Goal: Communication & Community: Participate in discussion

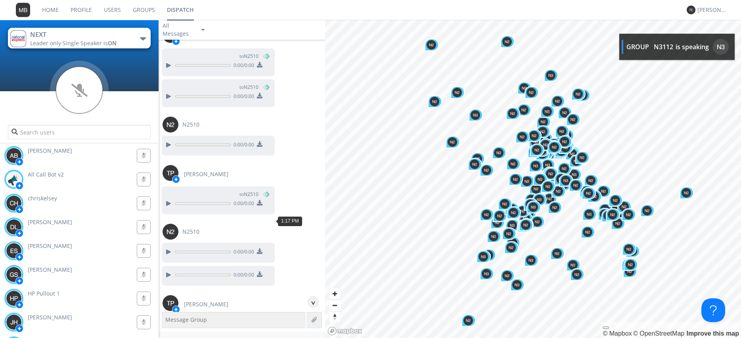
scroll to position [23530, 0]
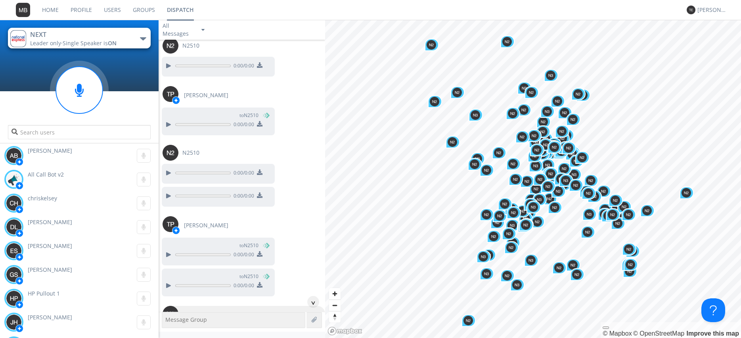
scroll to position [23621, 0]
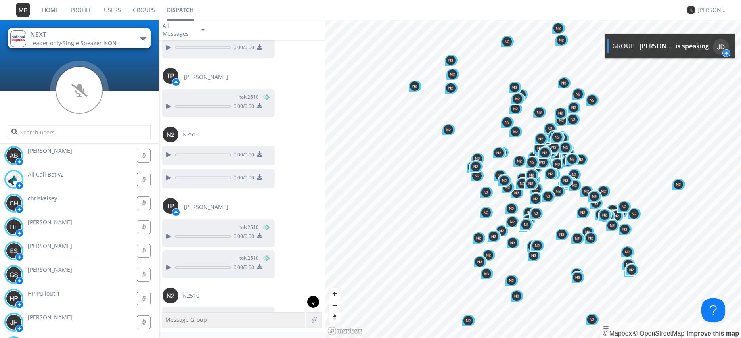
click at [309, 302] on div "^" at bounding box center [313, 302] width 12 height 12
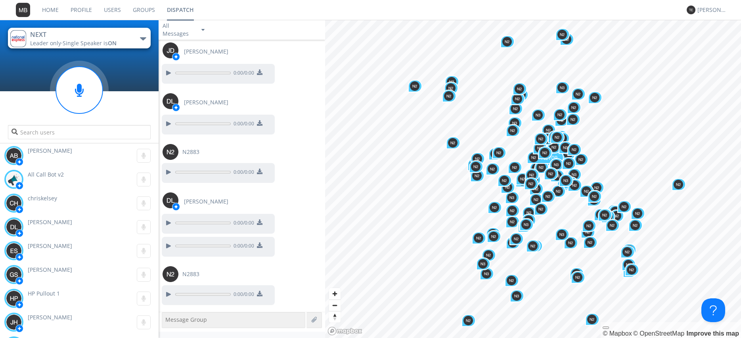
scroll to position [26703, 0]
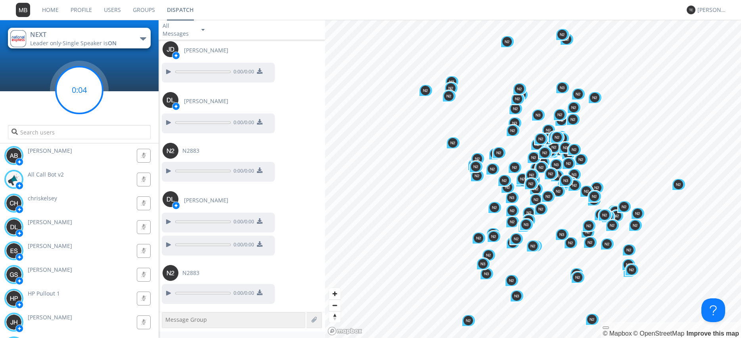
click at [82, 87] on circle at bounding box center [79, 90] width 47 height 47
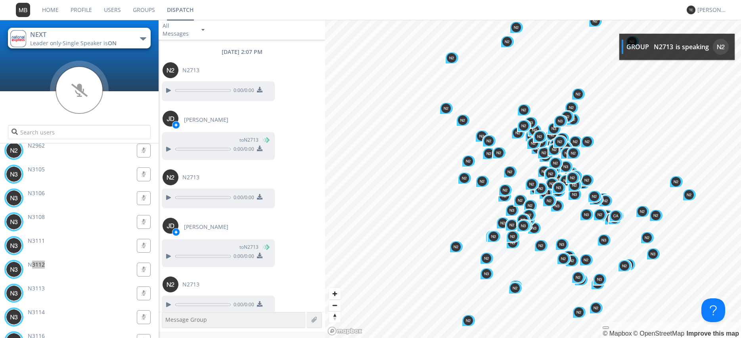
scroll to position [2108, 0]
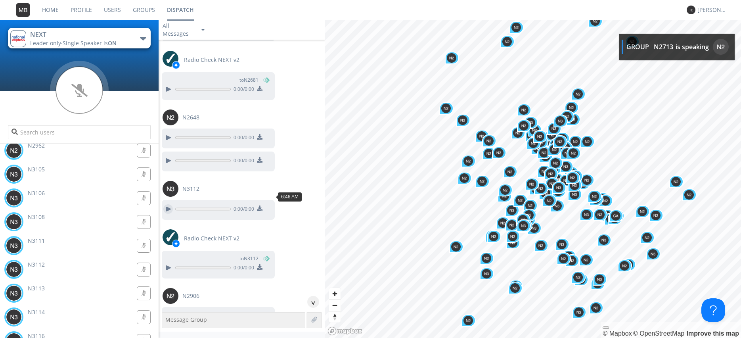
click at [163, 204] on div at bounding box center [168, 209] width 10 height 10
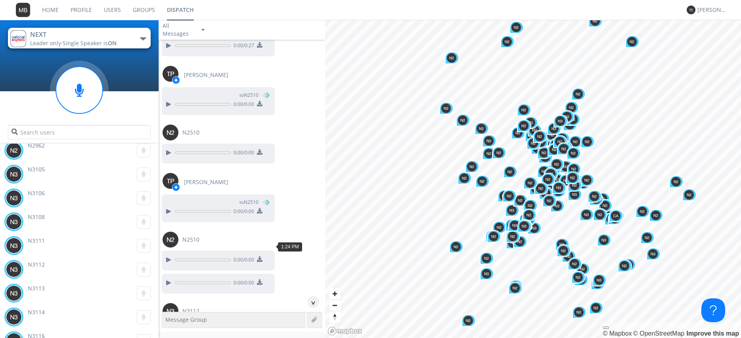
scroll to position [23936, 0]
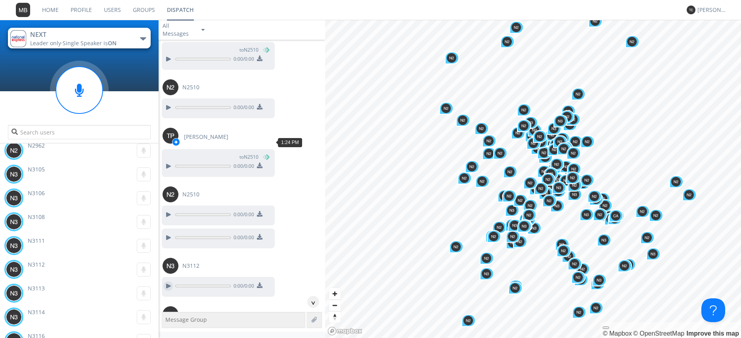
click at [165, 281] on div at bounding box center [168, 286] width 10 height 10
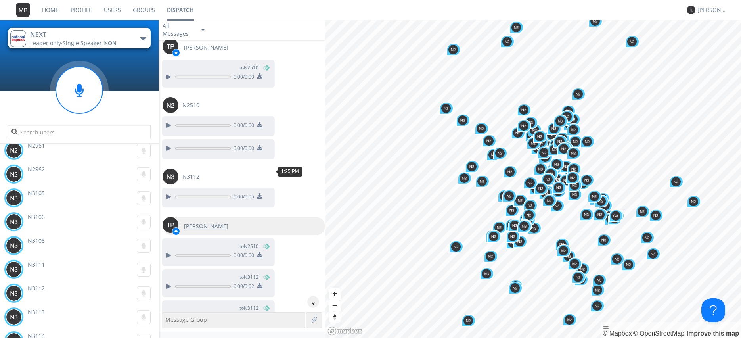
scroll to position [24027, 0]
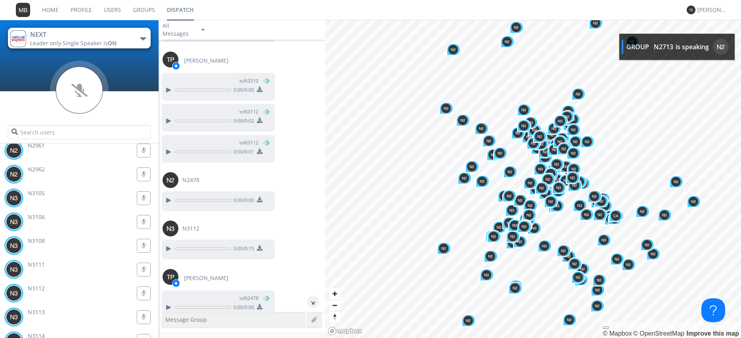
scroll to position [24207, 0]
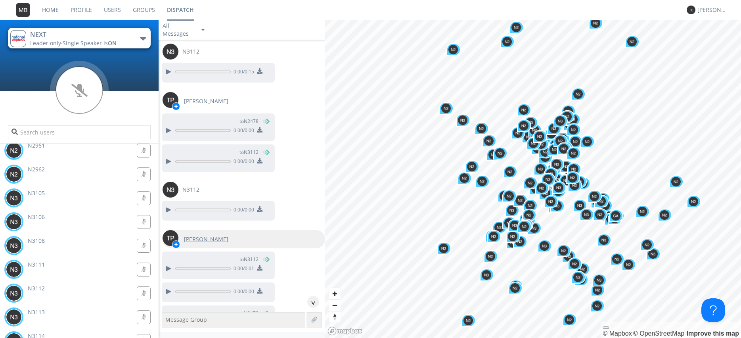
scroll to position [24388, 0]
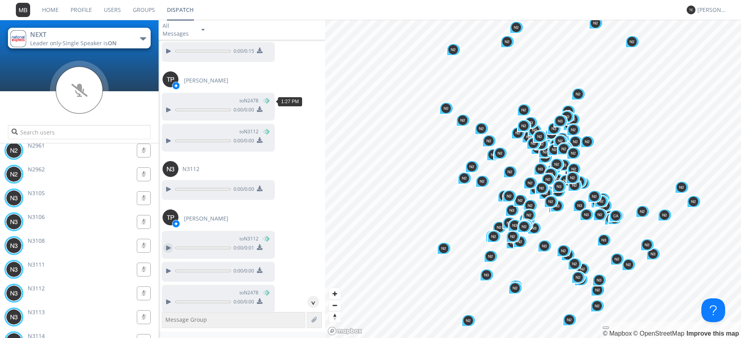
click at [167, 243] on div at bounding box center [168, 248] width 10 height 10
click at [171, 266] on div at bounding box center [168, 271] width 10 height 10
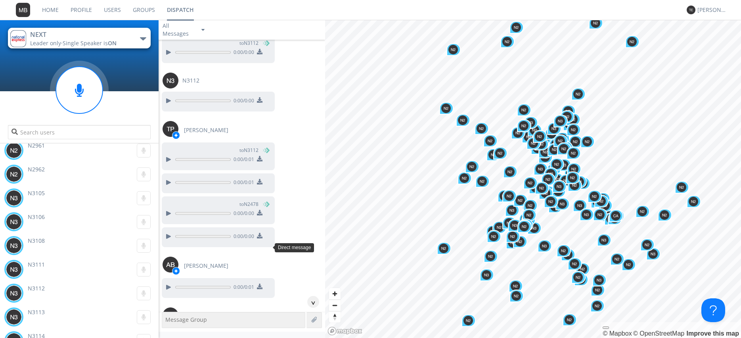
scroll to position [24479, 0]
click at [171, 331] on div at bounding box center [168, 336] width 10 height 10
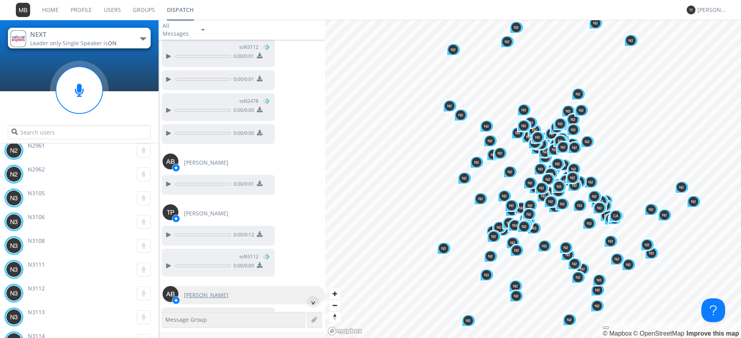
scroll to position [24614, 0]
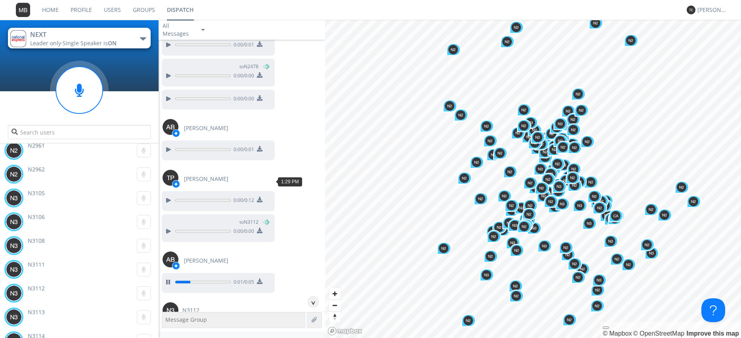
click at [167, 326] on div at bounding box center [168, 331] width 10 height 10
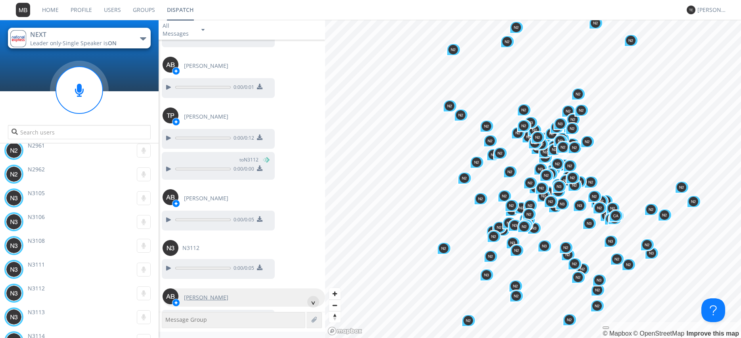
scroll to position [24705, 0]
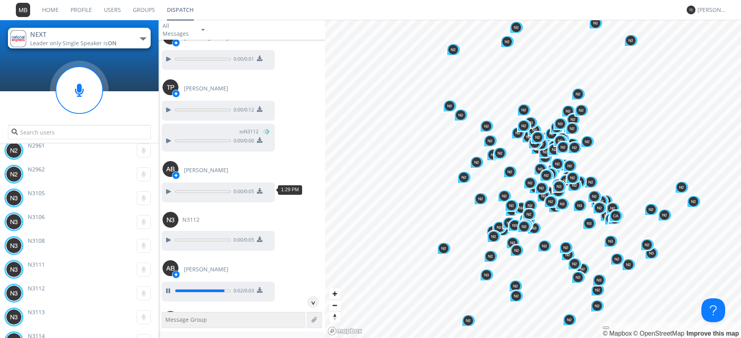
click at [167, 334] on div at bounding box center [168, 339] width 10 height 10
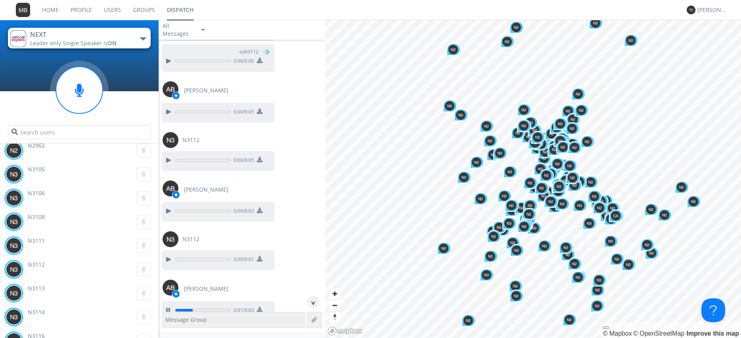
scroll to position [24795, 0]
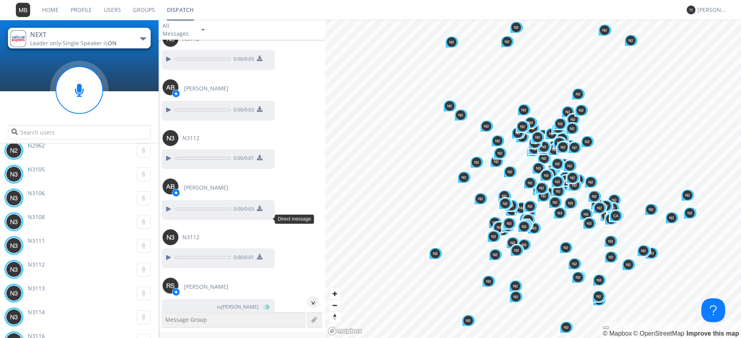
scroll to position [24931, 0]
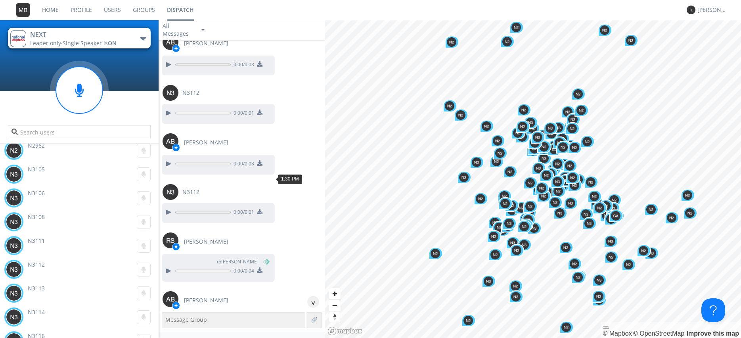
click at [170, 325] on div at bounding box center [168, 330] width 10 height 10
click at [173, 324] on button at bounding box center [168, 329] width 14 height 10
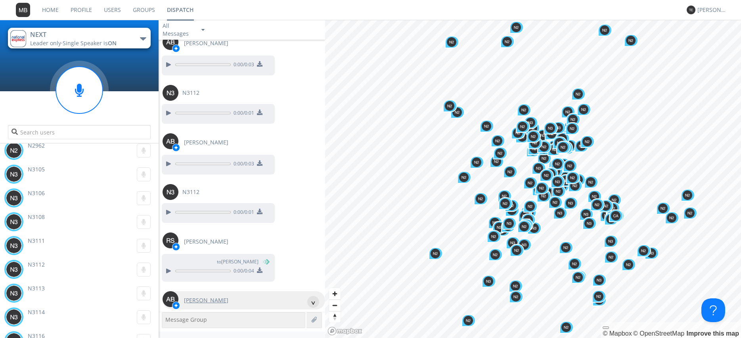
click at [285, 291] on div "[PERSON_NAME]" at bounding box center [244, 300] width 163 height 18
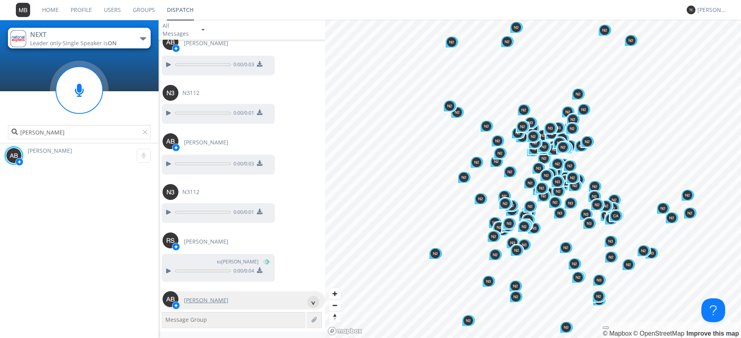
type input "[PERSON_NAME]"
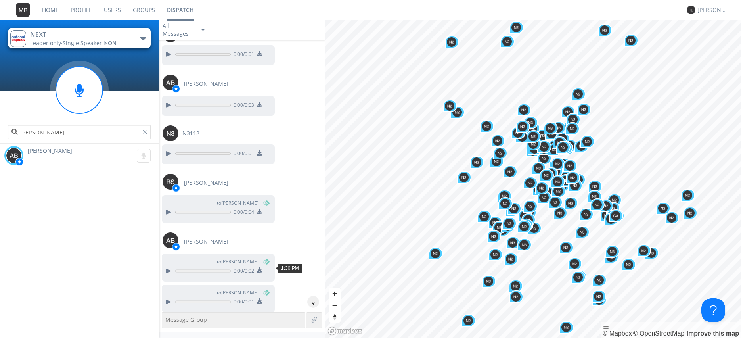
scroll to position [25021, 0]
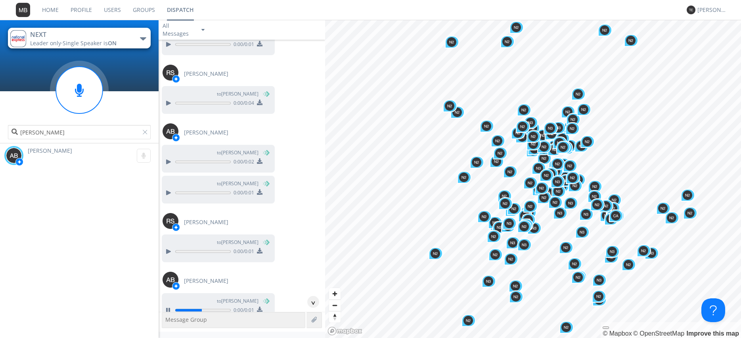
scroll to position [25112, 0]
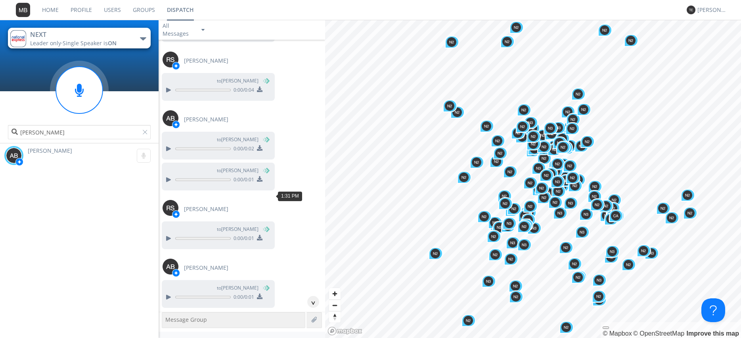
click at [156, 248] on div "[PERSON_NAME] 0:00" at bounding box center [79, 241] width 159 height 194
